Goal: Task Accomplishment & Management: Understand process/instructions

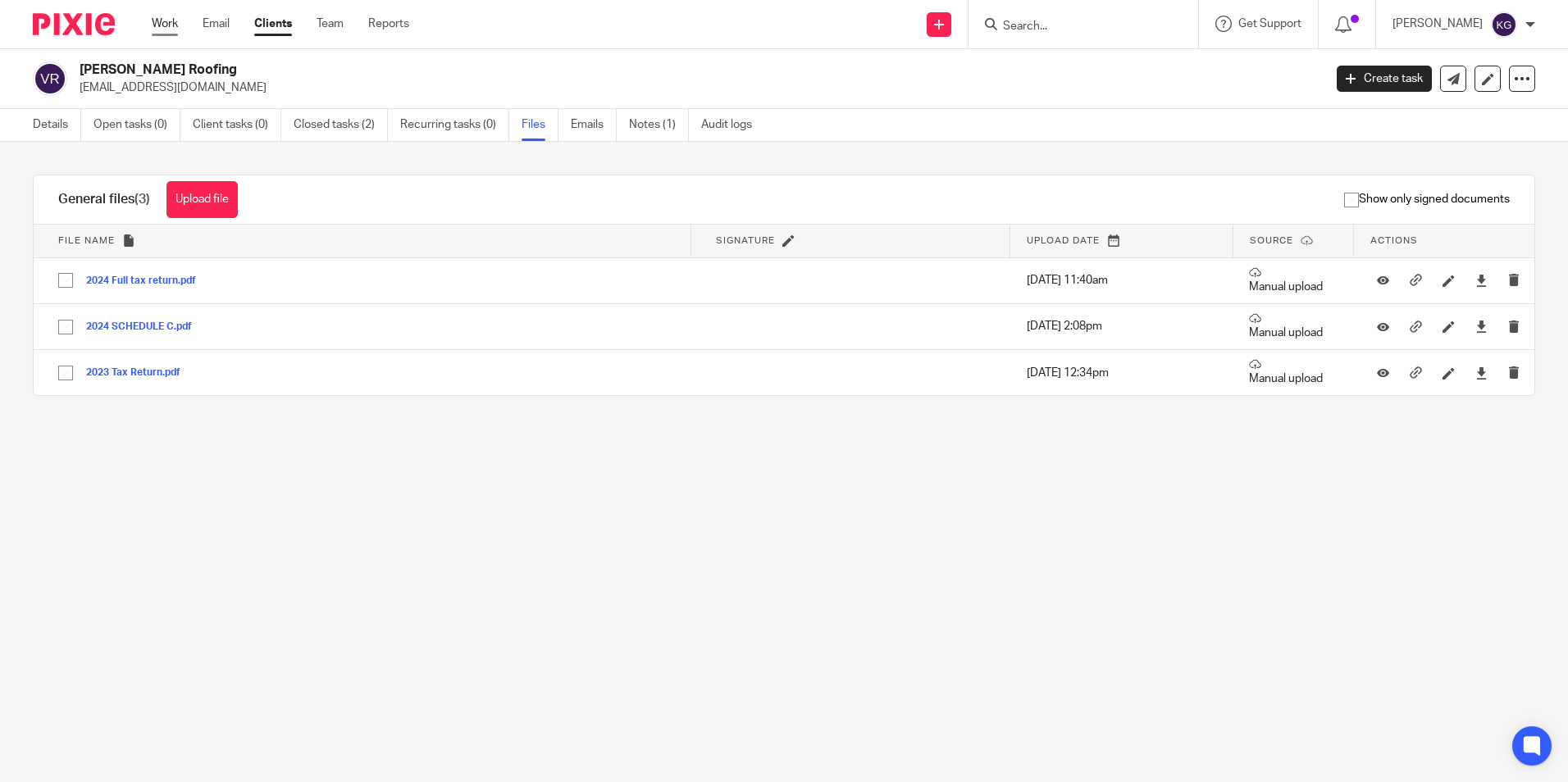
click at [155, 22] on link "Work" at bounding box center [165, 24] width 26 height 17
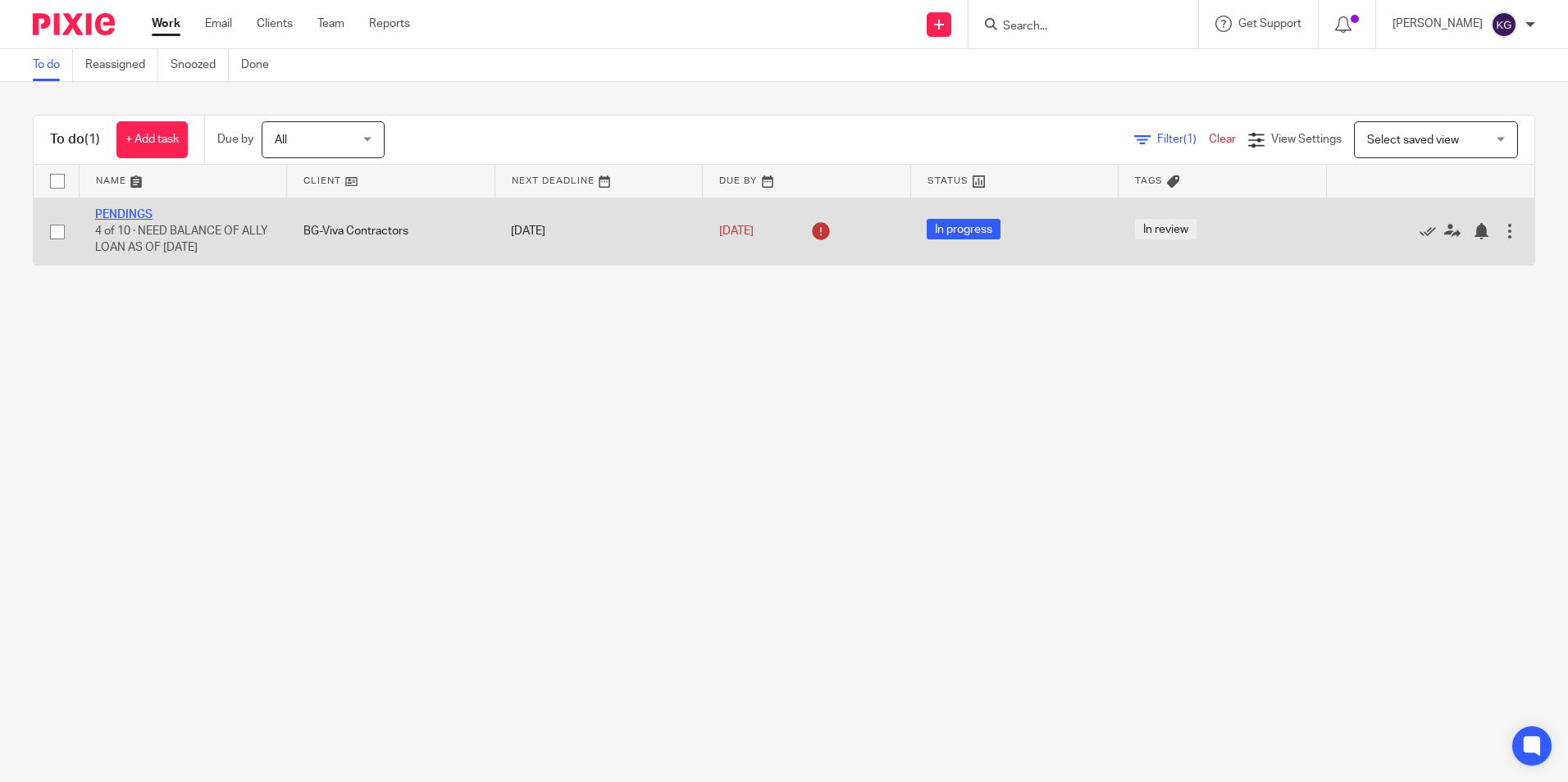
click at [142, 211] on link "PENDINGS" at bounding box center [123, 215] width 57 height 11
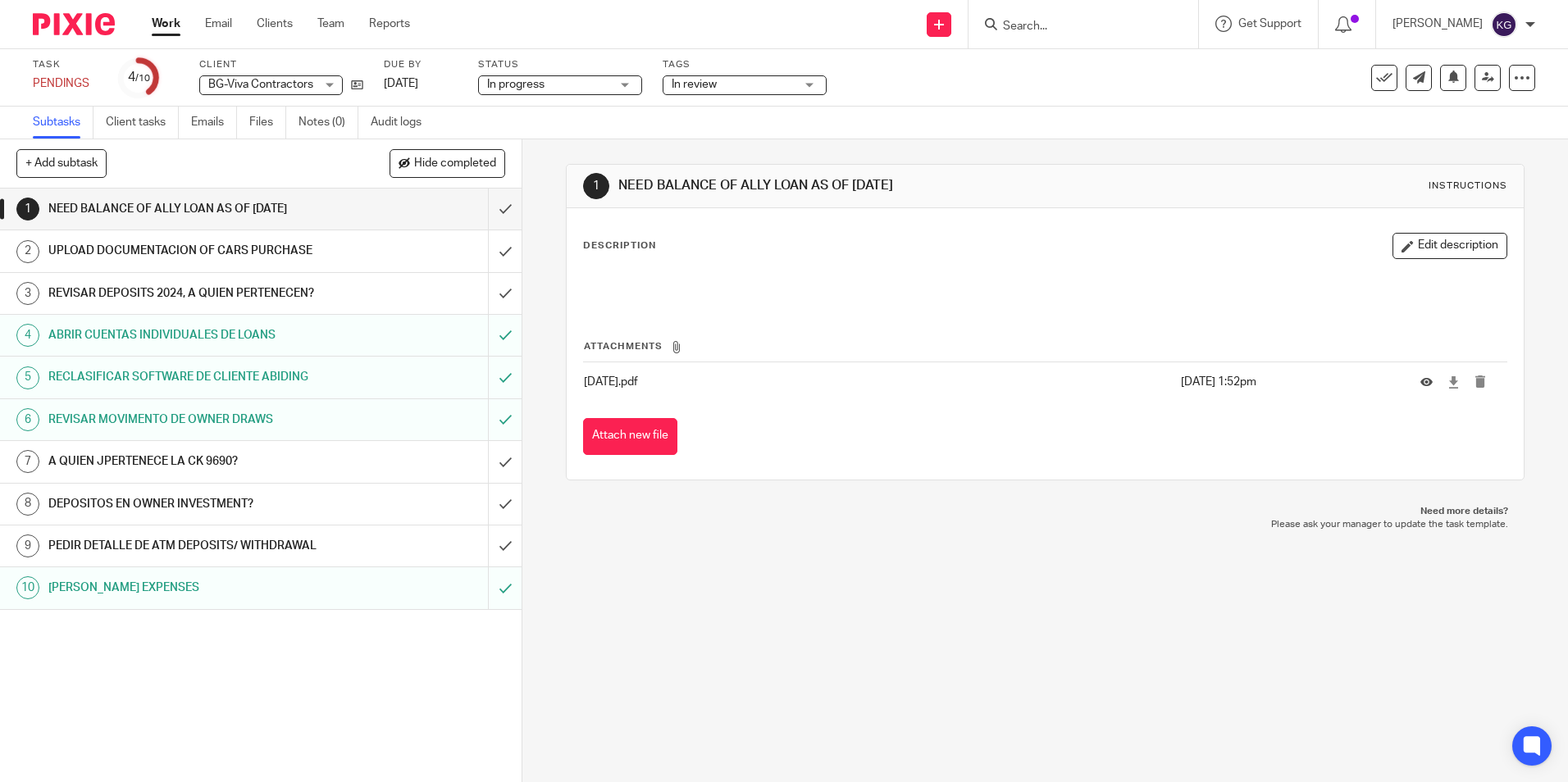
click at [223, 248] on h1 "UPLOAD DOCUMENTACION OF CARS PURCHASE" at bounding box center [189, 251] width 282 height 25
click at [245, 293] on h1 "REVISAR DEPOSITS 2024, A QUIEN PERTENECEN?" at bounding box center [189, 294] width 282 height 25
